Goal: Obtain resource: Obtain resource

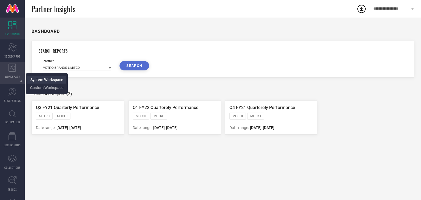
click at [32, 80] on span "System Workspace" at bounding box center [46, 80] width 33 height 4
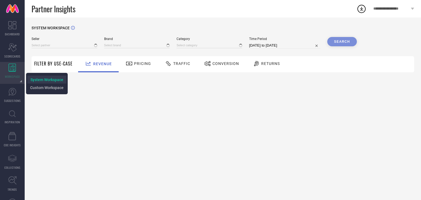
type input "All"
type input "1 STOP FASHION"
type input "All"
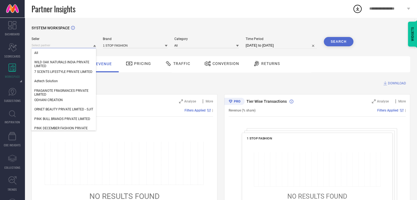
click at [64, 48] on input at bounding box center [64, 45] width 64 height 6
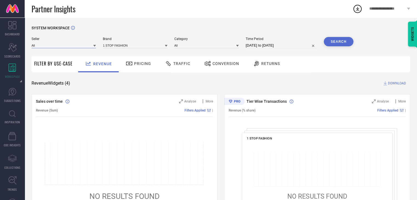
click at [64, 48] on input at bounding box center [64, 45] width 64 height 6
paste input "SANOSYZO PRIVATE LIMITED"
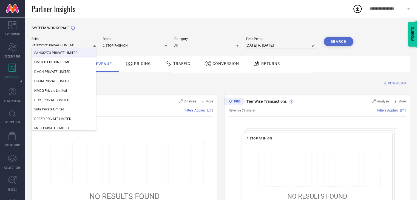
type input "SANOSYZO PRIVATE LIMITED"
click at [70, 51] on span "SANOSYZO PRIVATE LIMITED" at bounding box center [55, 53] width 43 height 4
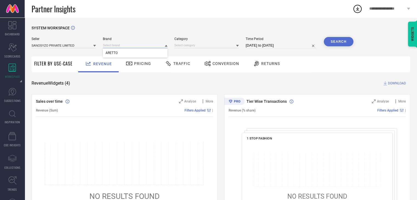
click at [115, 45] on input at bounding box center [135, 45] width 64 height 6
click at [115, 46] on input at bounding box center [135, 45] width 64 height 6
click at [111, 53] on span "ARETTO" at bounding box center [111, 53] width 12 height 4
click at [190, 44] on input at bounding box center [206, 45] width 64 height 6
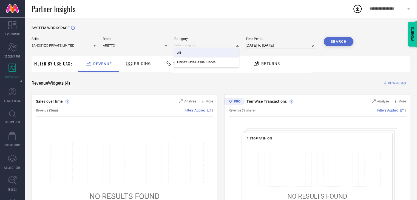
click at [183, 51] on div "All" at bounding box center [206, 52] width 64 height 9
select select "6"
select select "2025"
select select "7"
select select "2025"
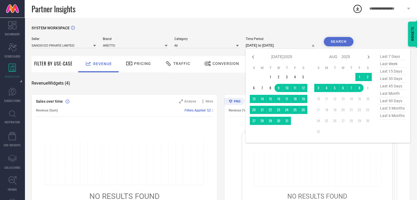
click at [262, 45] on input "[DATE] to [DATE]" at bounding box center [280, 45] width 71 height 7
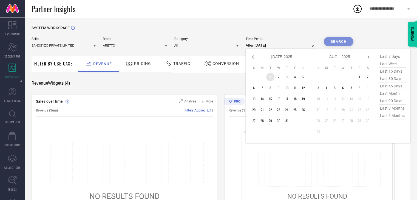
click at [268, 75] on td "1" at bounding box center [270, 77] width 8 height 8
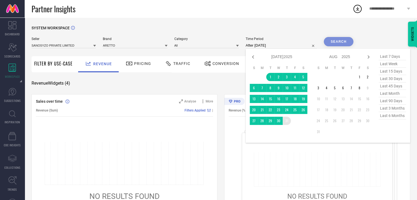
type input "[DATE] to [DATE]"
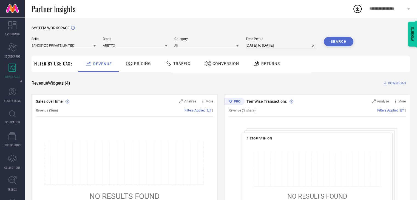
click at [331, 42] on button "Search" at bounding box center [339, 41] width 30 height 9
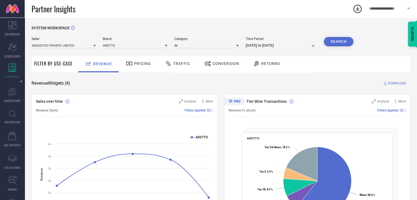
click at [394, 84] on span "DOWNLOAD" at bounding box center [397, 83] width 18 height 5
click at [357, 7] on icon at bounding box center [357, 9] width 10 height 10
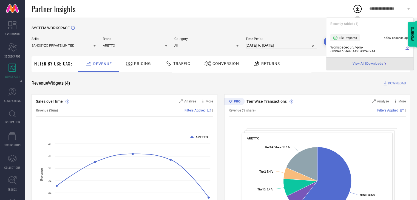
click at [373, 42] on li "File Prepared a few seconds ago Workspace - 05:57-pm - 6899e1b6ee40a425a32e82a4" at bounding box center [369, 43] width 87 height 27
